Goal: Task Accomplishment & Management: Use online tool/utility

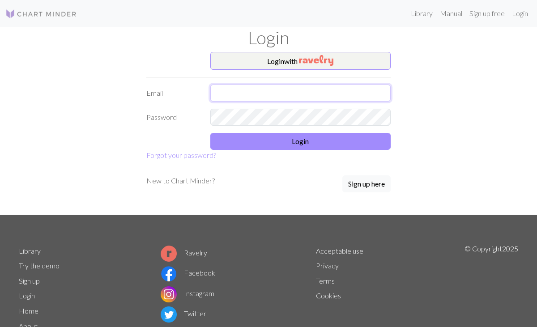
click at [261, 100] on input "text" at bounding box center [300, 93] width 181 height 17
type input "[EMAIL_ADDRESS][DOMAIN_NAME]"
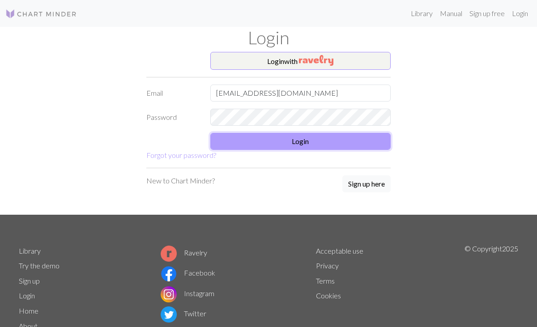
click at [271, 139] on button "Login" at bounding box center [300, 141] width 181 height 17
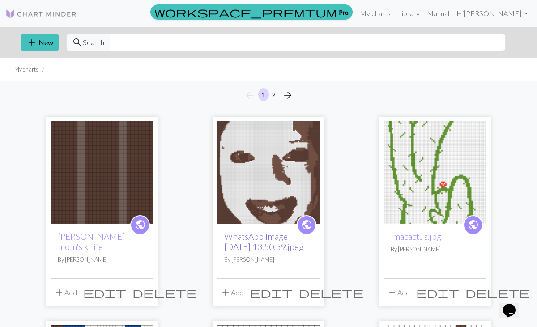
click at [262, 244] on link "WhatsApp Image [DATE] 13.50.59.jpeg" at bounding box center [263, 241] width 79 height 21
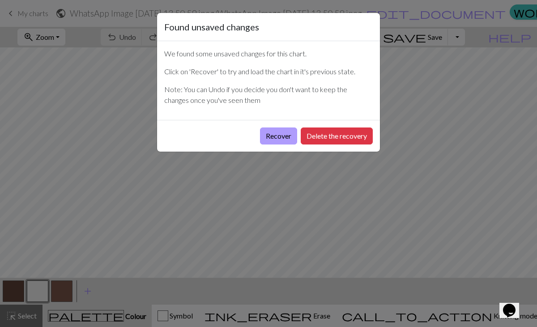
click at [273, 138] on button "Recover" at bounding box center [278, 136] width 37 height 17
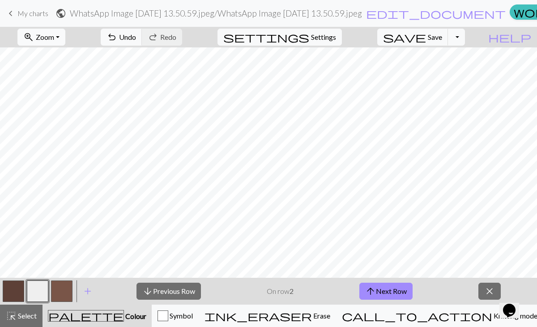
click at [65, 38] on button "zoom_in Zoom Zoom" at bounding box center [41, 37] width 48 height 17
click at [68, 55] on button "Fit all" at bounding box center [53, 57] width 71 height 14
click at [97, 313] on span "palette" at bounding box center [85, 316] width 75 height 13
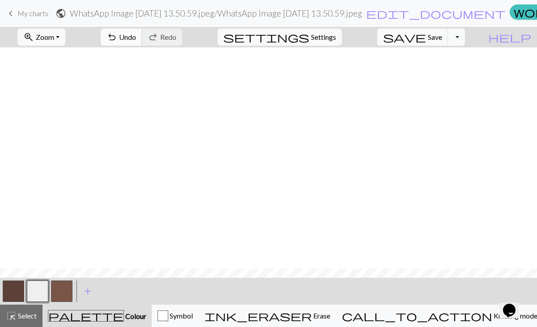
scroll to position [472, 0]
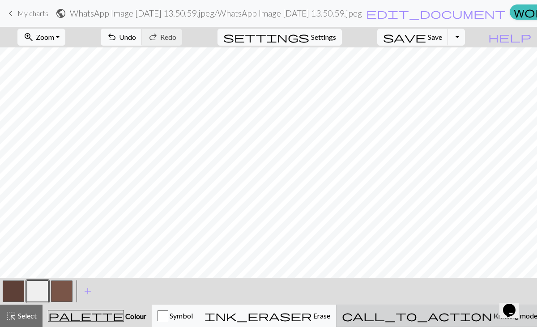
click at [492, 318] on span "Knitting mode" at bounding box center [514, 316] width 45 height 9
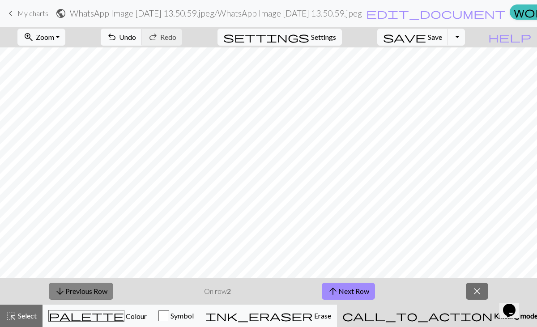
click at [82, 287] on button "arrow_downward Previous Row" at bounding box center [81, 291] width 64 height 17
